Goal: Task Accomplishment & Management: Use online tool/utility

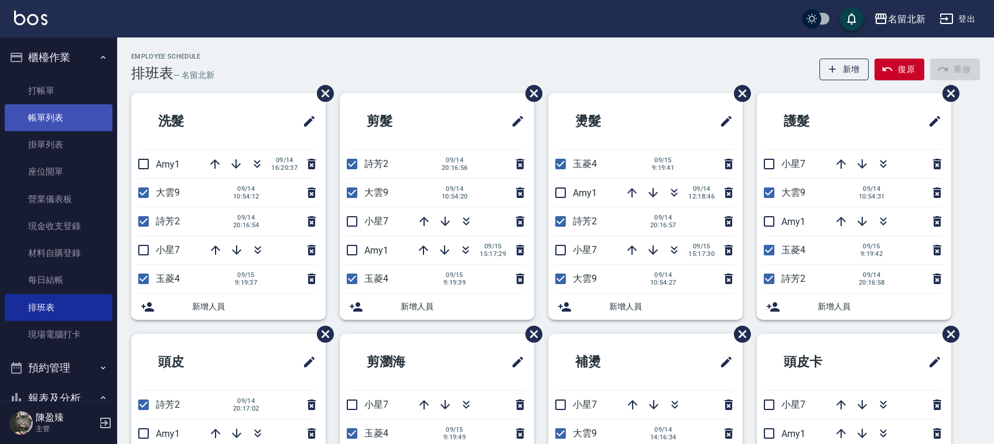
scroll to position [73, 0]
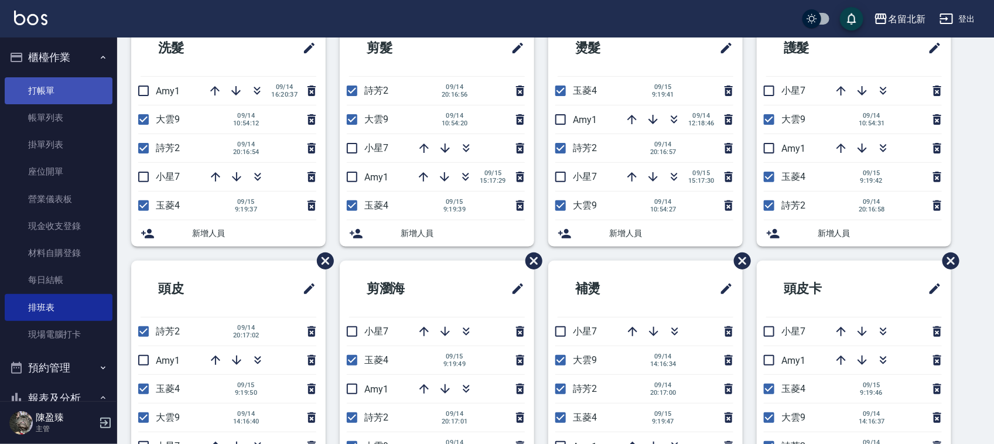
click at [54, 90] on link "打帳單" at bounding box center [59, 90] width 108 height 27
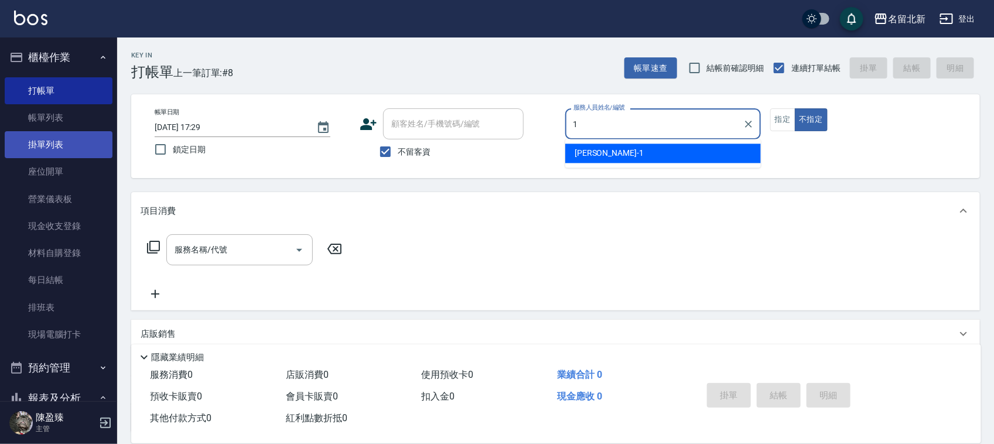
type input "[PERSON_NAME]-1"
type button "false"
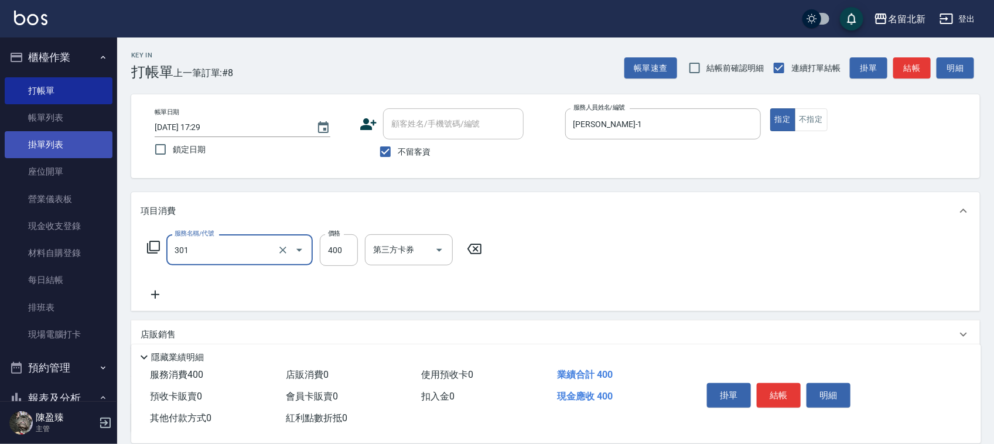
type input "301"
type input "0"
type input "造型剪髮(301)"
type input "360"
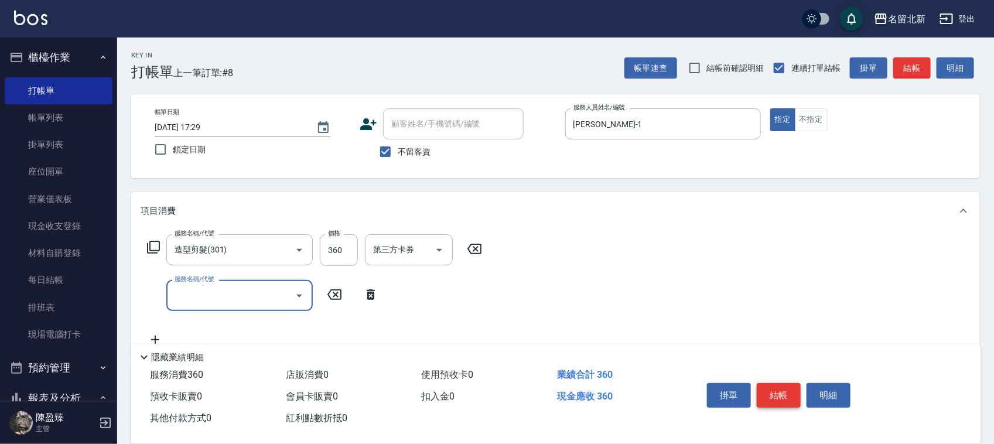
click at [774, 391] on button "結帳" at bounding box center [778, 395] width 44 height 25
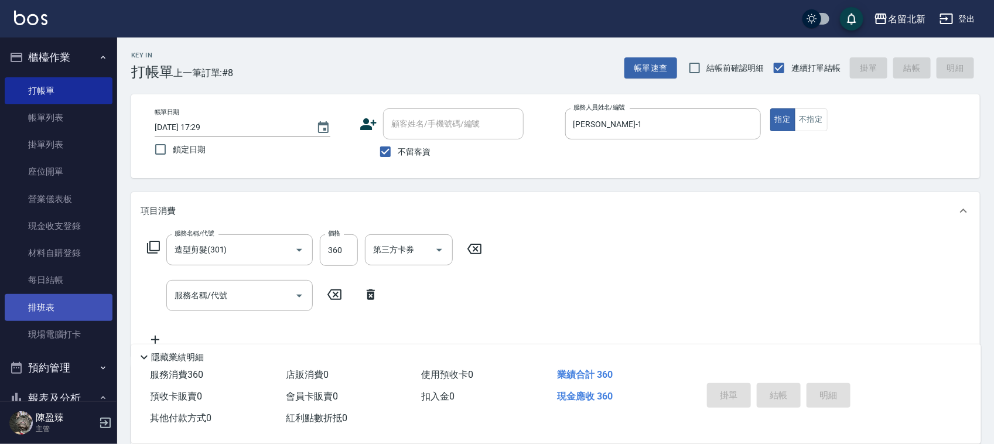
type input "[DATE] 17:30"
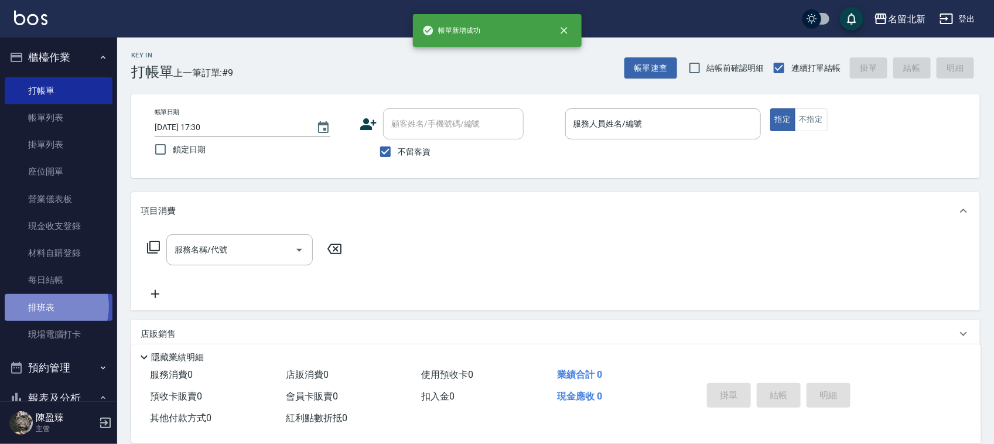
click at [52, 306] on link "排班表" at bounding box center [59, 307] width 108 height 27
